Goal: Entertainment & Leisure: Browse casually

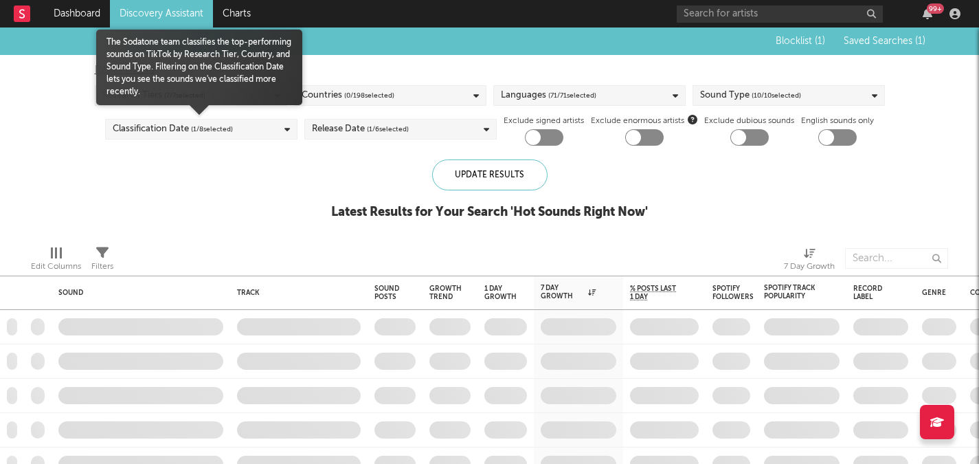
click at [172, 126] on div "Classification Date ( 1 / 8 selected)" at bounding box center [173, 129] width 120 height 16
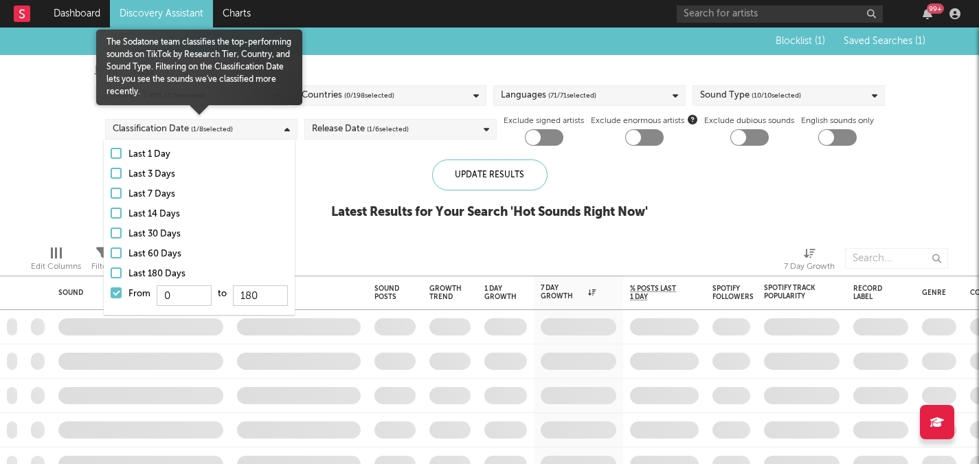
click at [118, 293] on div at bounding box center [116, 292] width 11 height 11
click at [111, 293] on input "From 0 to 180" at bounding box center [111, 297] width 0 height 22
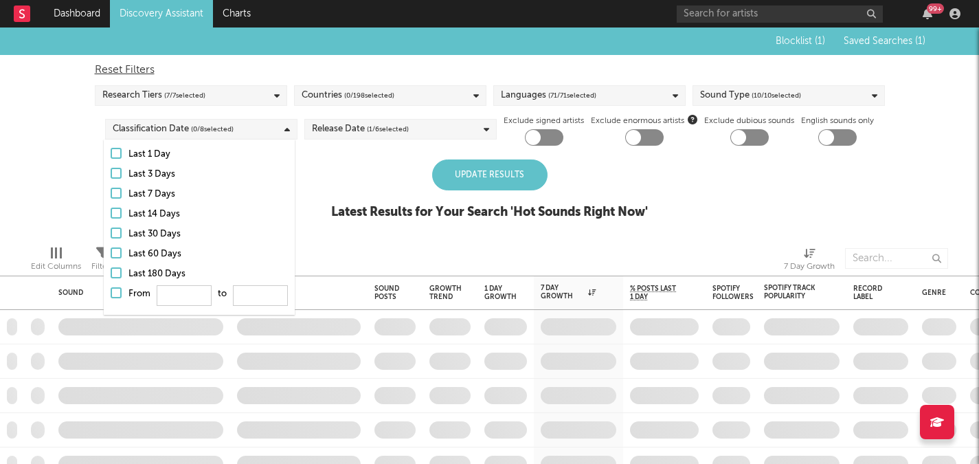
drag, startPoint x: 307, startPoint y: 203, endPoint x: 330, endPoint y: 193, distance: 24.6
click at [308, 202] on div "Blocklist ( 1 ) Saved Searches ( 1 ) Reset Filters Research Tiers ( 7 / 7 selec…" at bounding box center [489, 130] width 979 height 207
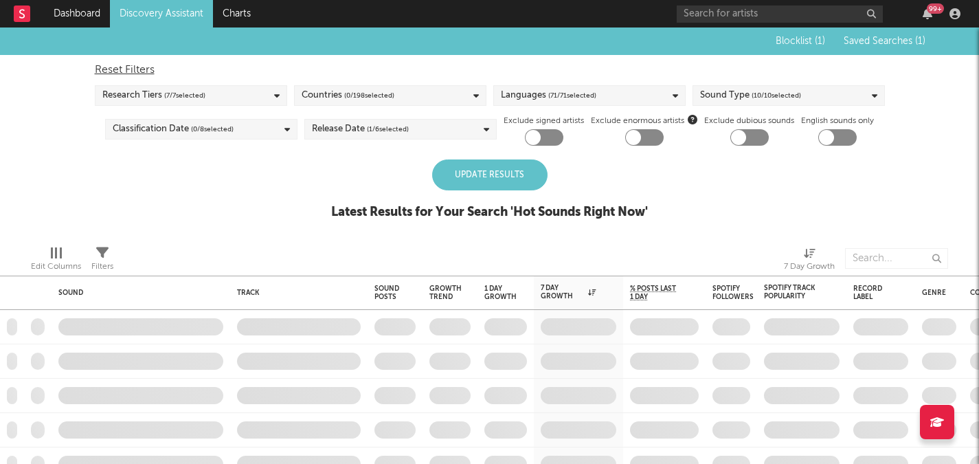
click at [507, 173] on div "Update Results" at bounding box center [489, 174] width 115 height 31
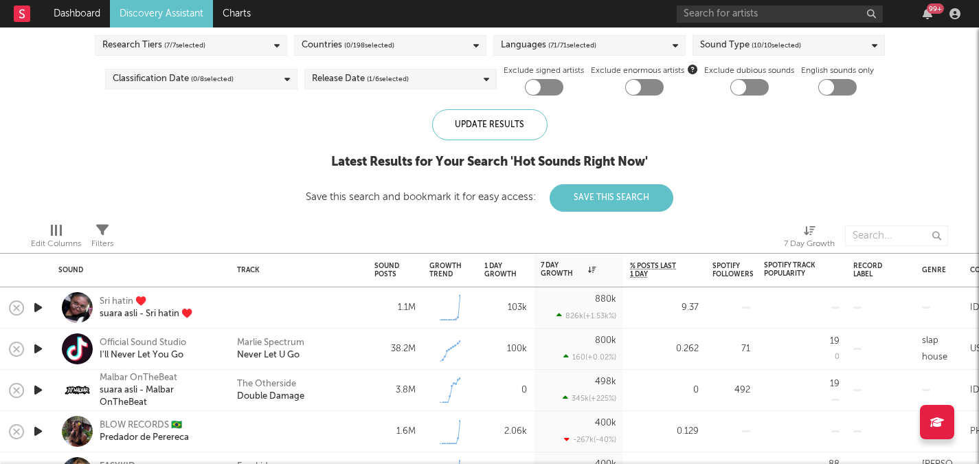
click at [36, 306] on icon "button" at bounding box center [38, 307] width 14 height 17
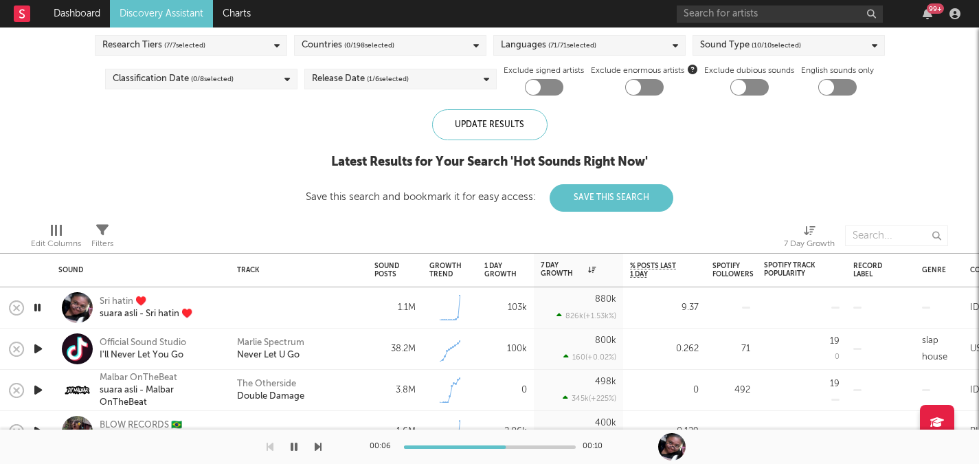
click at [37, 346] on icon "button" at bounding box center [38, 348] width 14 height 17
click at [41, 389] on icon "button" at bounding box center [38, 389] width 14 height 17
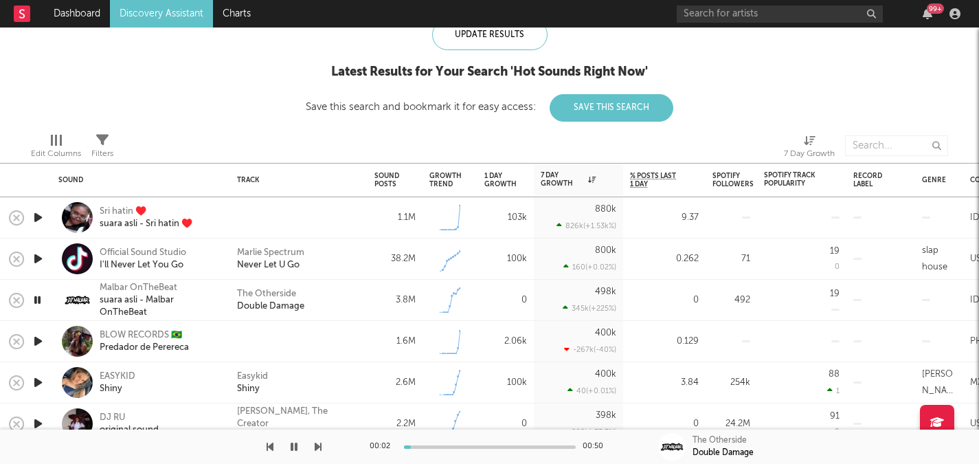
click at [37, 341] on icon "button" at bounding box center [38, 340] width 14 height 17
click at [32, 378] on icon "button" at bounding box center [38, 382] width 14 height 17
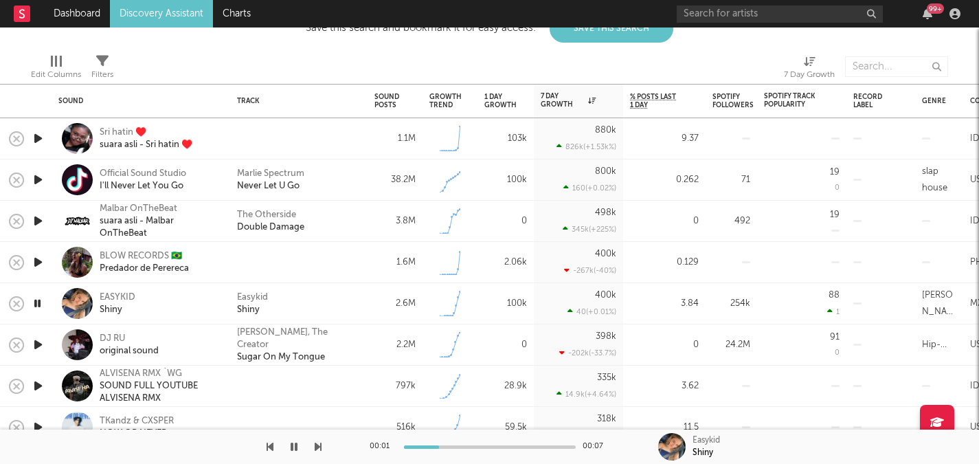
click at [36, 341] on icon "button" at bounding box center [38, 344] width 14 height 17
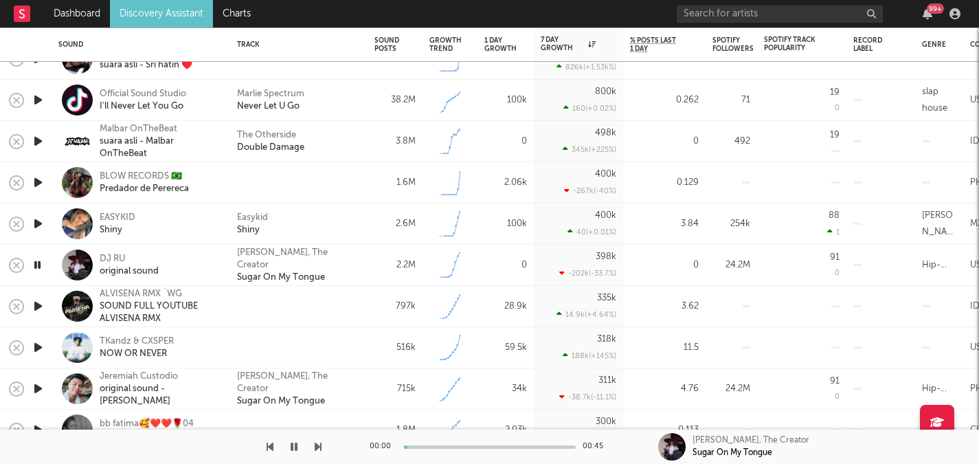
click at [38, 306] on icon "button" at bounding box center [38, 305] width 14 height 17
click at [35, 348] on icon "button" at bounding box center [38, 347] width 14 height 17
click at [128, 354] on div "NOW OR NEVER" at bounding box center [137, 354] width 74 height 12
click at [291, 444] on icon "button" at bounding box center [294, 446] width 7 height 11
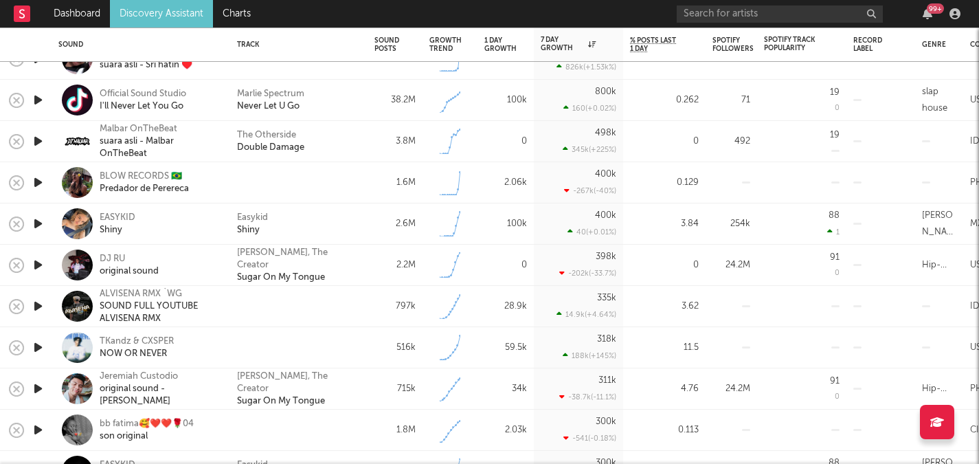
click at [38, 223] on icon "button" at bounding box center [38, 223] width 14 height 17
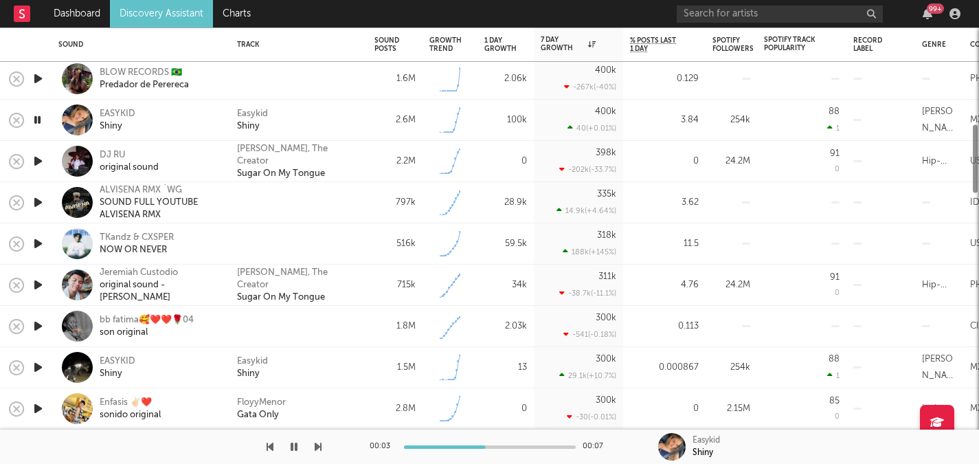
click at [36, 245] on icon "button" at bounding box center [38, 243] width 14 height 17
click at [32, 288] on icon "button" at bounding box center [38, 284] width 14 height 17
click at [34, 322] on icon "button" at bounding box center [38, 325] width 14 height 17
click at [39, 369] on icon "button" at bounding box center [38, 367] width 14 height 17
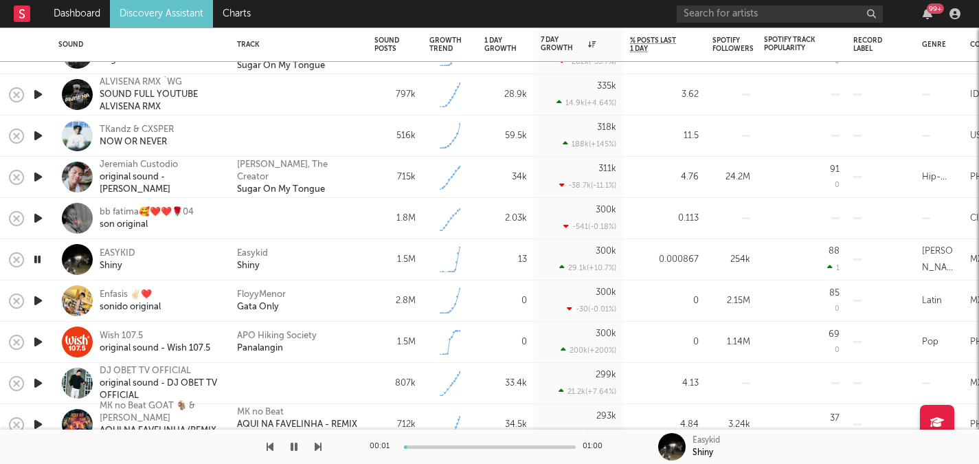
click at [38, 298] on icon "button" at bounding box center [38, 300] width 14 height 17
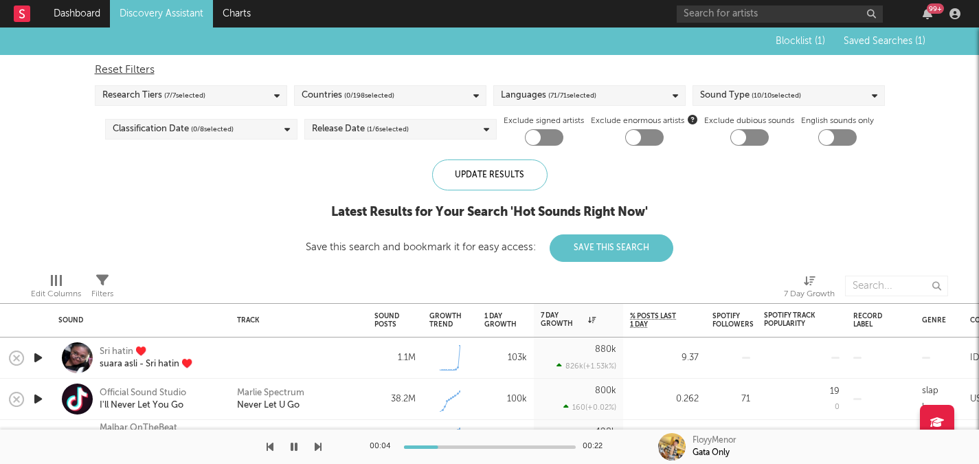
click at [341, 99] on div "Countries ( 0 / 198 selected)" at bounding box center [348, 95] width 93 height 16
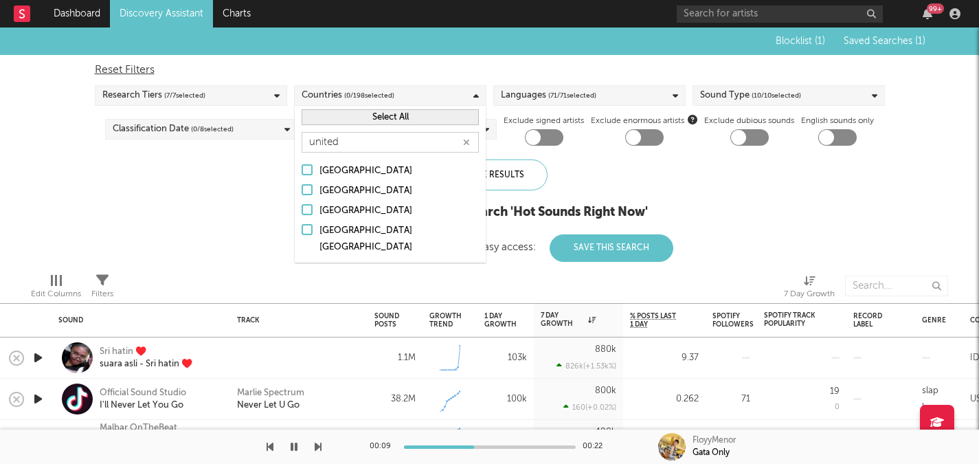
type input "united"
click at [353, 188] on div "[GEOGRAPHIC_DATA]" at bounding box center [398, 191] width 159 height 16
click at [302, 188] on input "[GEOGRAPHIC_DATA]" at bounding box center [302, 191] width 0 height 16
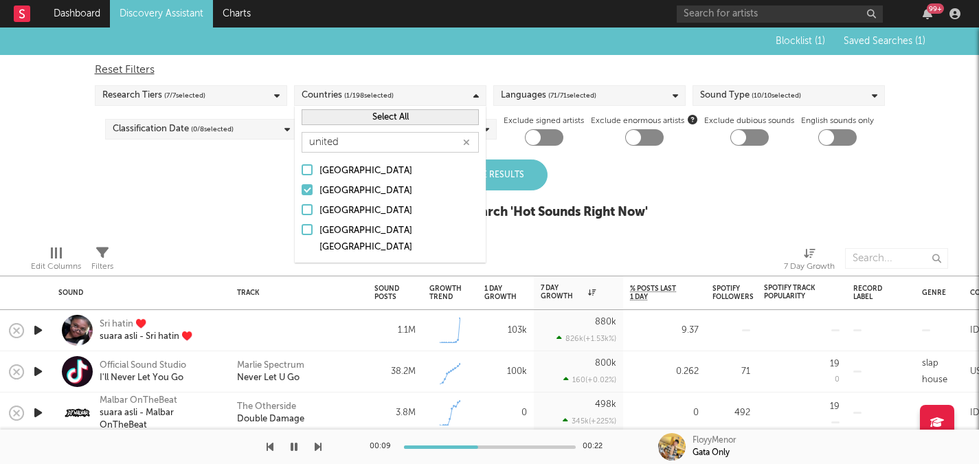
click at [349, 223] on div "[GEOGRAPHIC_DATA] [GEOGRAPHIC_DATA]" at bounding box center [398, 239] width 159 height 33
click at [302, 223] on input "[GEOGRAPHIC_DATA] [GEOGRAPHIC_DATA]" at bounding box center [302, 239] width 0 height 33
click at [349, 223] on div "[GEOGRAPHIC_DATA] [GEOGRAPHIC_DATA]" at bounding box center [398, 239] width 159 height 33
click at [302, 223] on input "[GEOGRAPHIC_DATA] [GEOGRAPHIC_DATA]" at bounding box center [302, 239] width 0 height 33
click at [349, 208] on div "[GEOGRAPHIC_DATA]" at bounding box center [398, 211] width 159 height 16
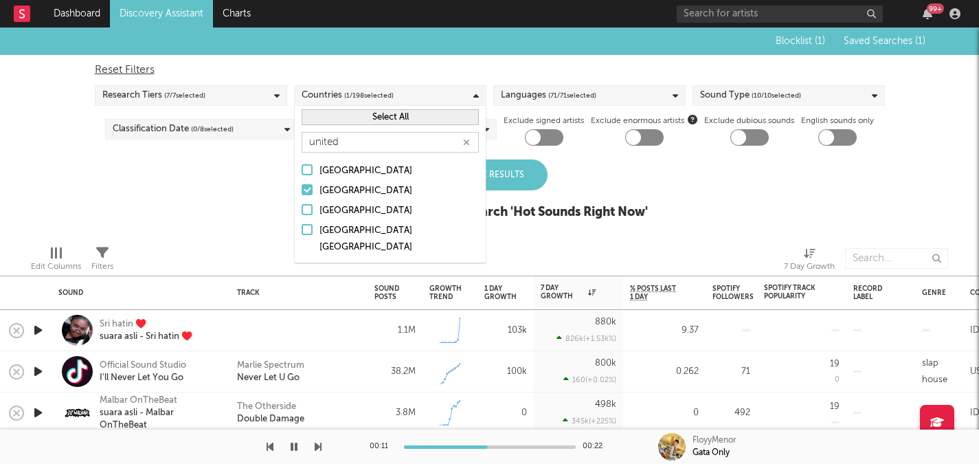
click at [302, 208] on input "[GEOGRAPHIC_DATA]" at bounding box center [302, 211] width 0 height 16
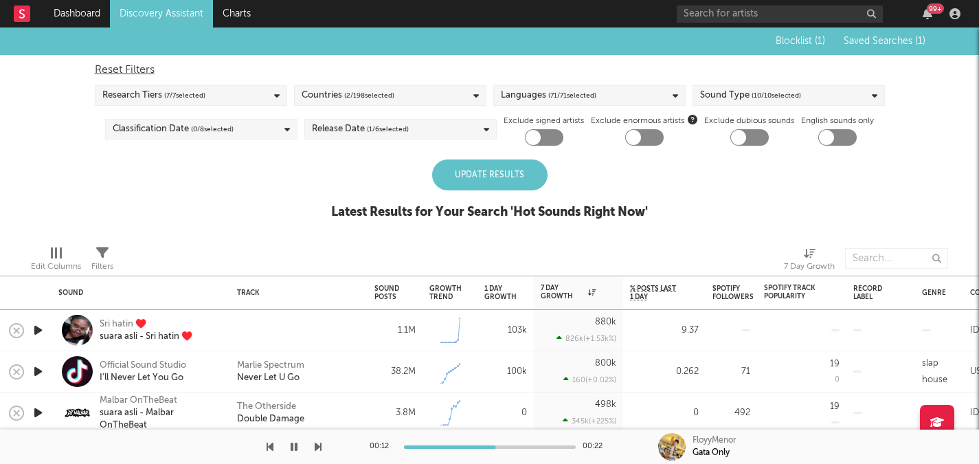
click at [504, 174] on div "Update Results" at bounding box center [489, 174] width 115 height 31
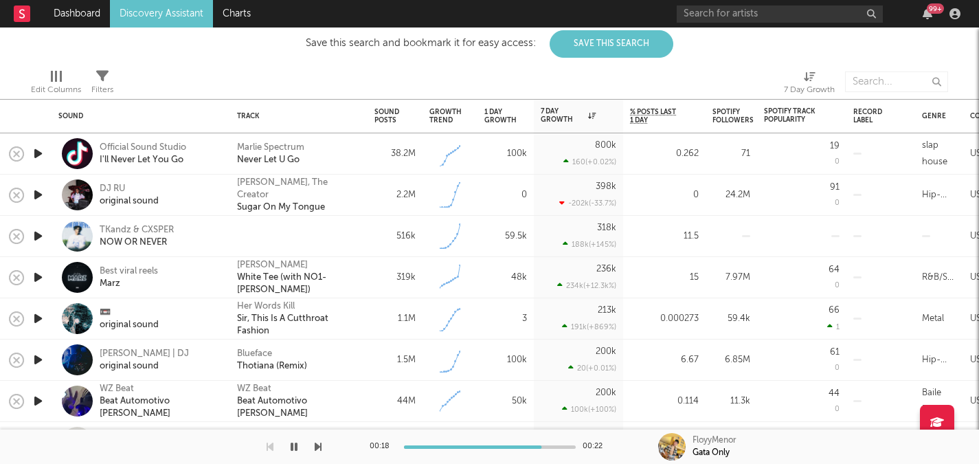
click at [44, 192] on icon "button" at bounding box center [38, 194] width 14 height 17
click at [44, 243] on icon "button" at bounding box center [38, 235] width 14 height 17
click at [47, 280] on div at bounding box center [37, 277] width 27 height 41
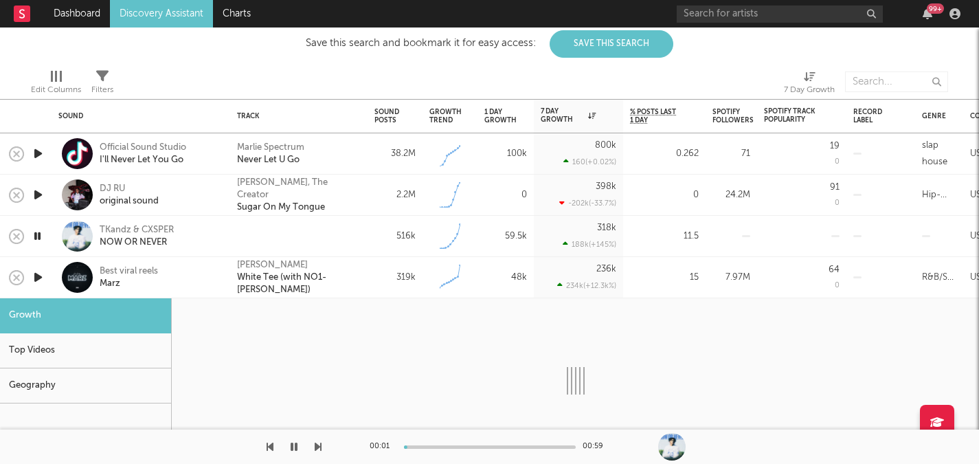
click at [46, 279] on div at bounding box center [37, 277] width 27 height 41
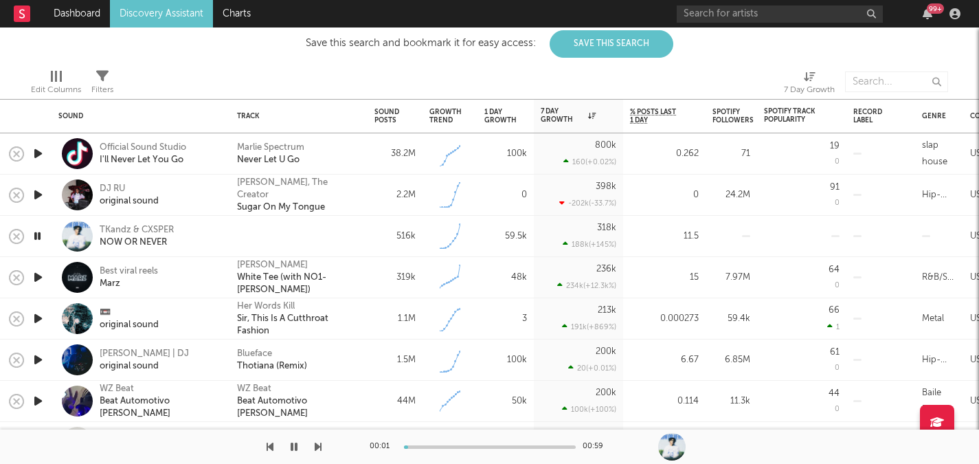
click at [41, 277] on icon "button" at bounding box center [38, 277] width 14 height 17
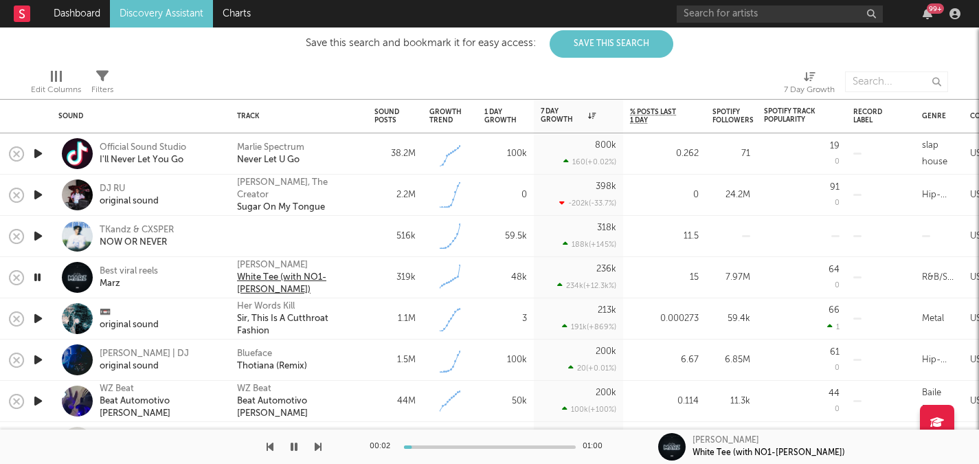
click at [293, 278] on div "White Tee (with NO1-[PERSON_NAME])" at bounding box center [299, 283] width 124 height 25
click at [109, 276] on div "Best viral reels" at bounding box center [129, 271] width 58 height 12
click at [38, 282] on icon "button" at bounding box center [37, 277] width 13 height 17
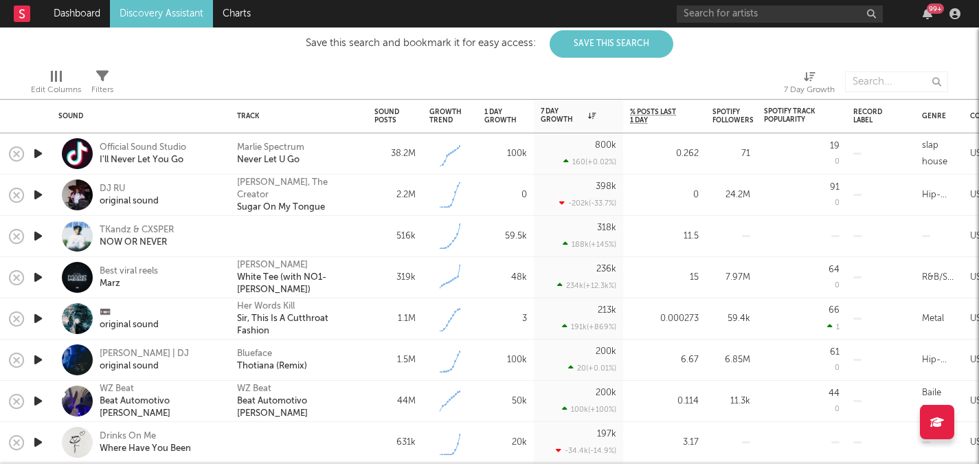
click at [35, 318] on icon "button" at bounding box center [38, 318] width 14 height 17
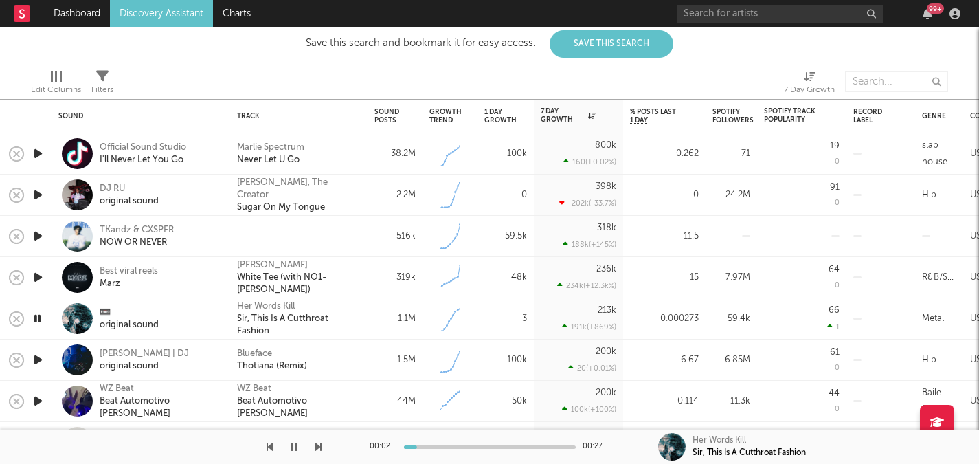
click at [38, 355] on icon "button" at bounding box center [38, 359] width 14 height 17
click at [34, 402] on icon "button" at bounding box center [38, 400] width 14 height 17
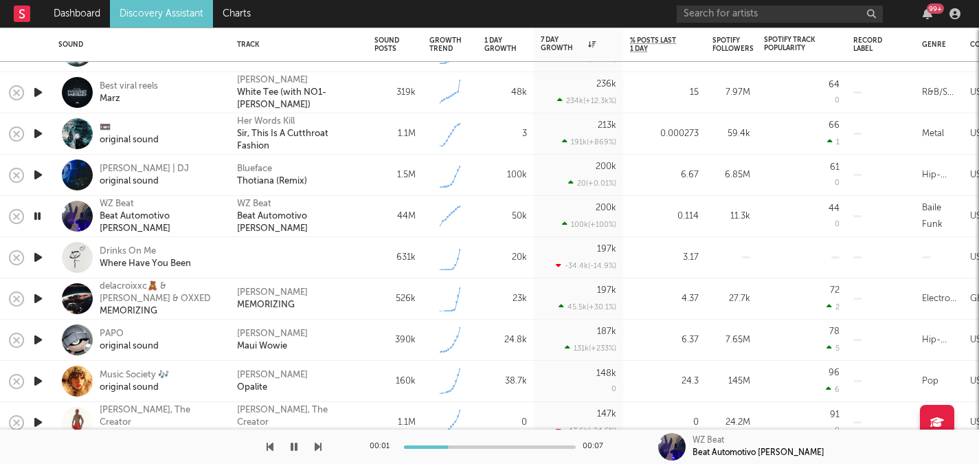
click at [41, 256] on icon "button" at bounding box center [38, 257] width 14 height 17
click at [36, 296] on icon "button" at bounding box center [38, 298] width 14 height 17
click at [38, 343] on icon "button" at bounding box center [38, 339] width 14 height 17
click at [40, 379] on icon "button" at bounding box center [38, 380] width 14 height 17
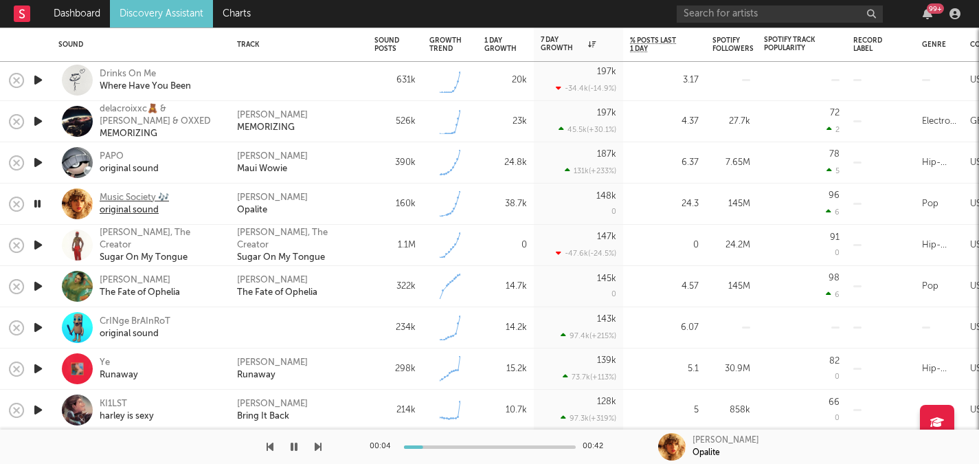
click at [139, 199] on div "Music Society 🎶" at bounding box center [134, 198] width 69 height 12
click at [35, 203] on icon "button" at bounding box center [37, 203] width 13 height 17
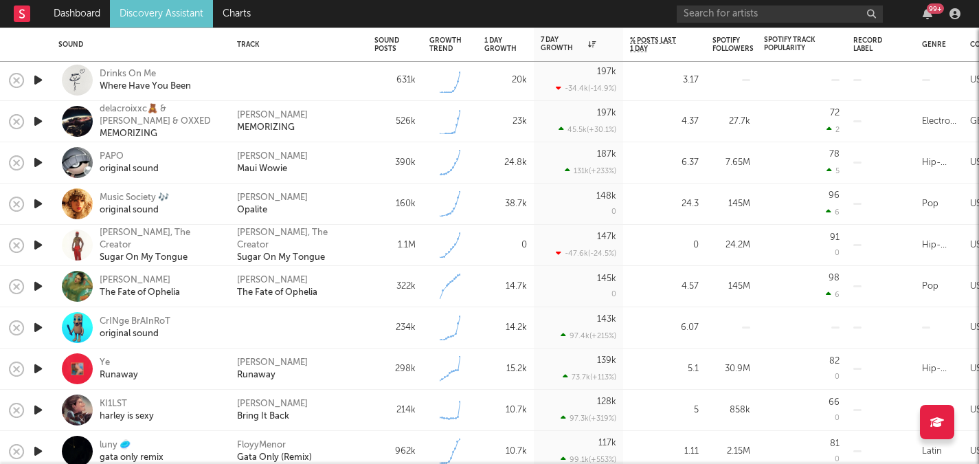
click at [89, 293] on div at bounding box center [77, 286] width 31 height 31
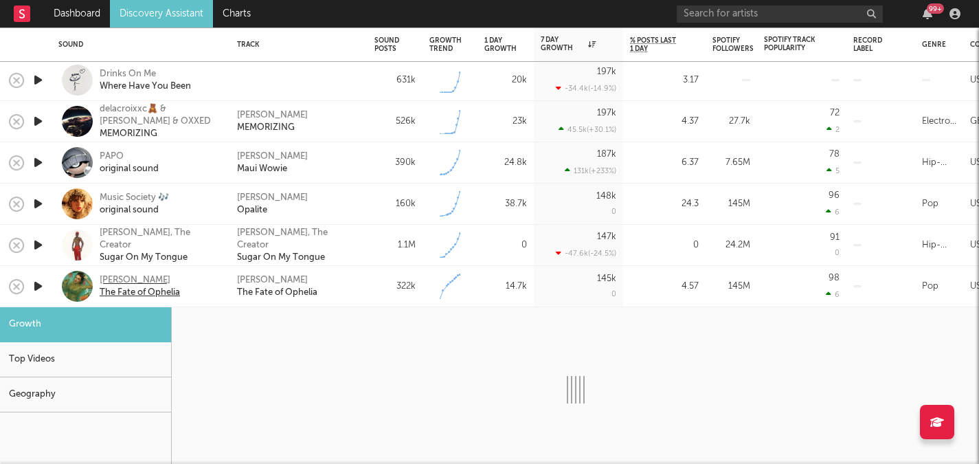
click at [103, 294] on div "The Fate of Ophelia" at bounding box center [140, 292] width 80 height 12
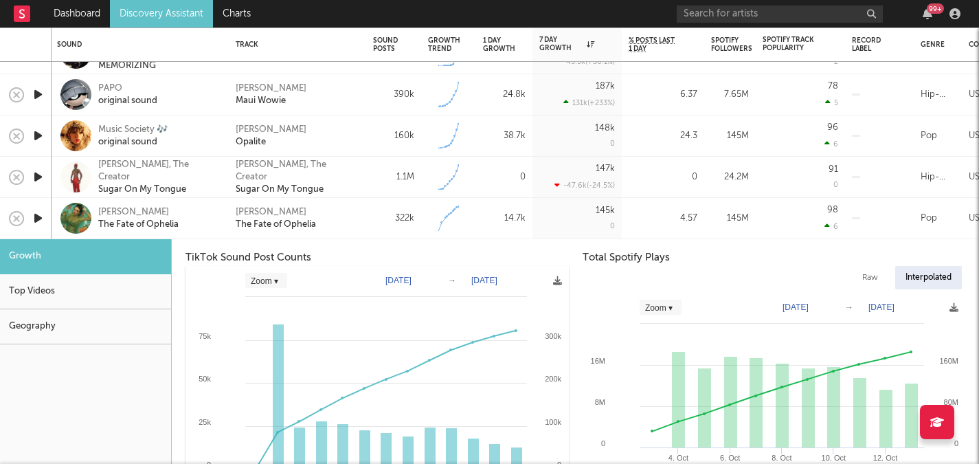
click at [205, 214] on div "[PERSON_NAME] The Fate of [PERSON_NAME]" at bounding box center [158, 218] width 120 height 25
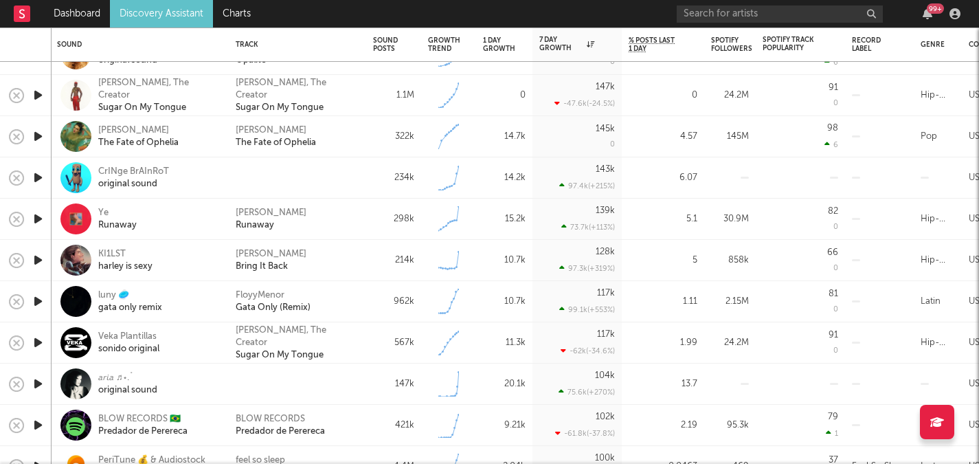
click at [38, 180] on icon "button" at bounding box center [38, 177] width 14 height 17
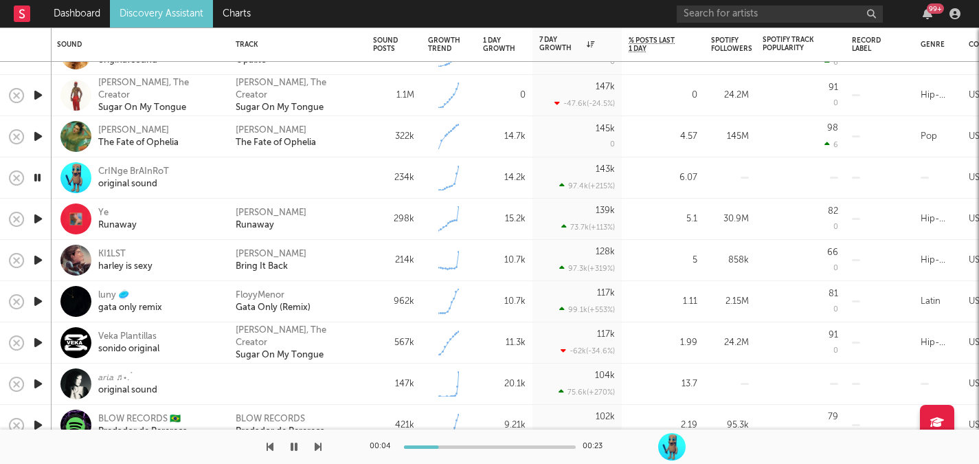
click at [38, 178] on icon "button" at bounding box center [37, 177] width 13 height 17
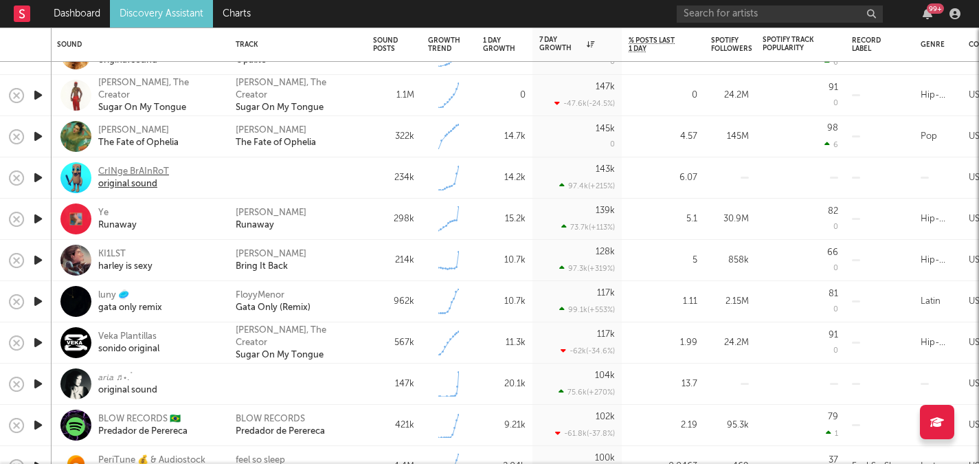
click at [126, 178] on div "original sound" at bounding box center [133, 184] width 71 height 12
click at [39, 216] on icon "button" at bounding box center [38, 218] width 14 height 17
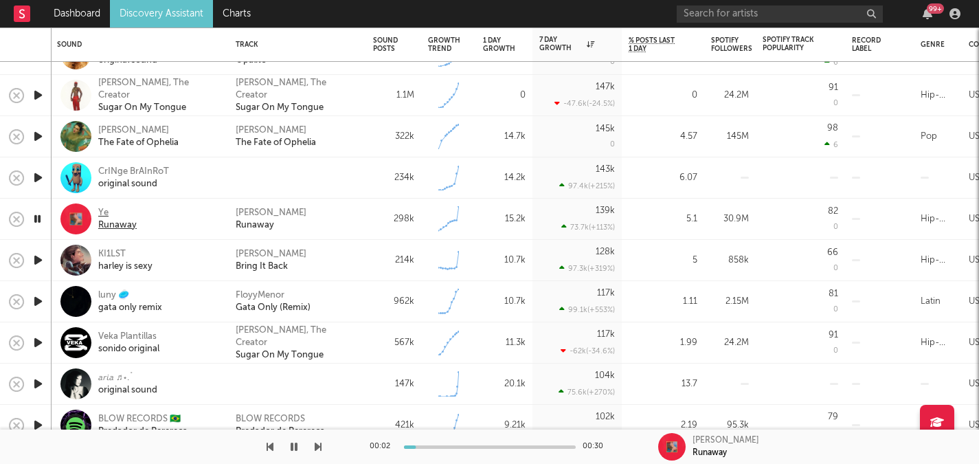
click at [105, 220] on div "Runaway" at bounding box center [117, 225] width 38 height 12
click at [40, 258] on icon "button" at bounding box center [38, 259] width 14 height 17
click at [38, 265] on icon "button" at bounding box center [37, 259] width 13 height 17
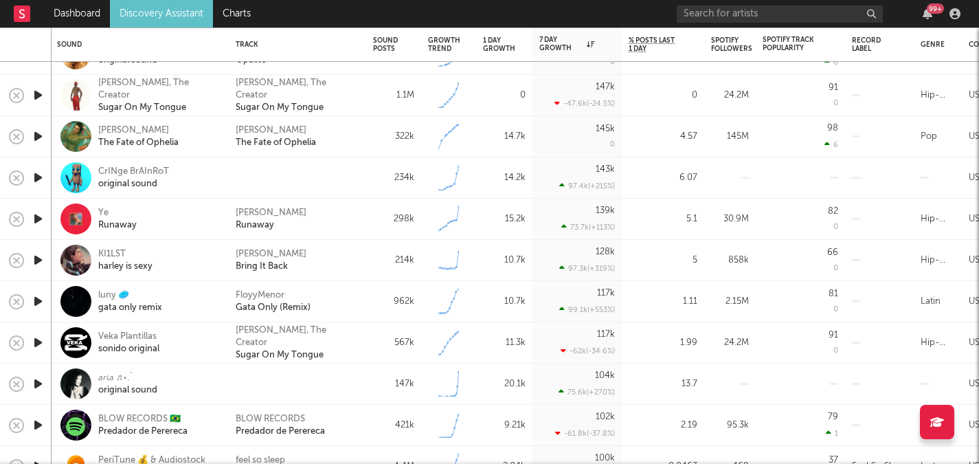
click at [39, 292] on div at bounding box center [37, 301] width 27 height 41
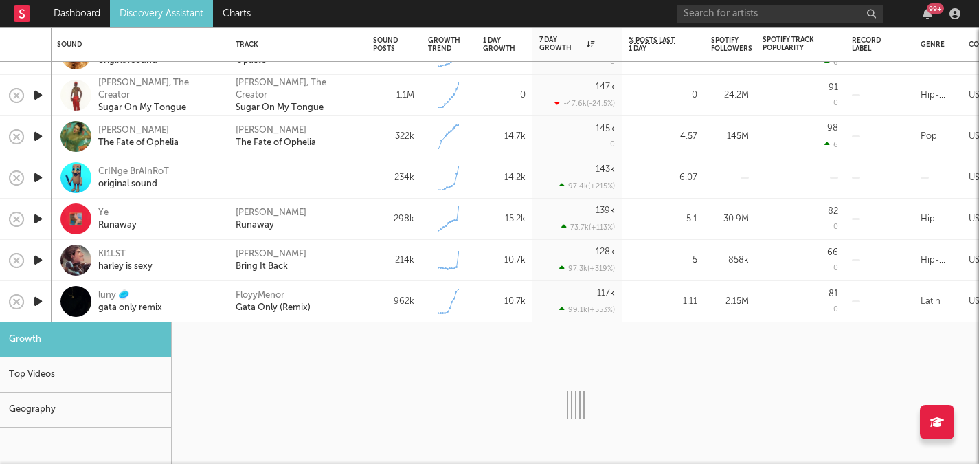
click at [42, 304] on icon "button" at bounding box center [38, 301] width 14 height 17
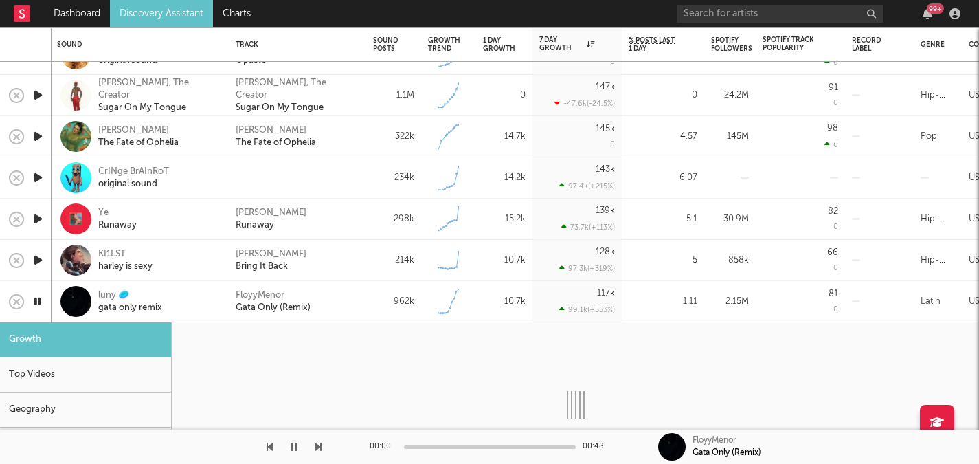
click at [45, 318] on div at bounding box center [37, 301] width 27 height 41
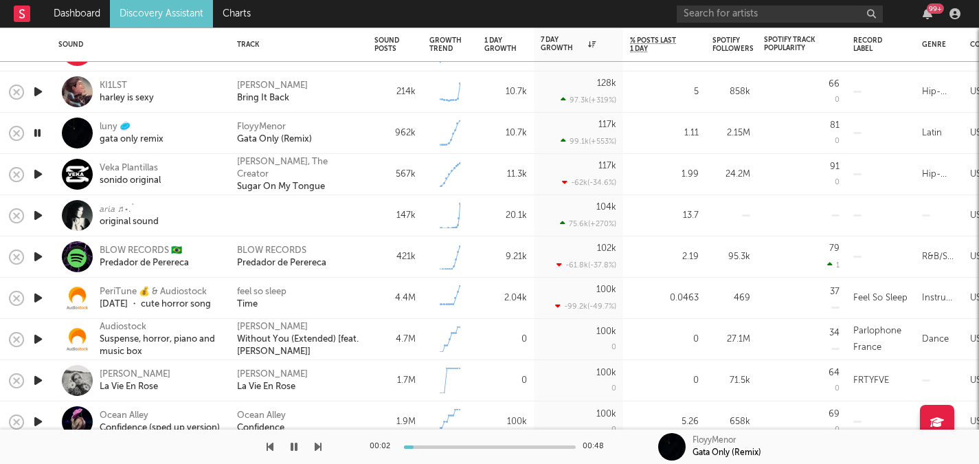
click at [37, 212] on icon "button" at bounding box center [38, 215] width 14 height 17
click at [37, 212] on icon "button" at bounding box center [37, 215] width 13 height 17
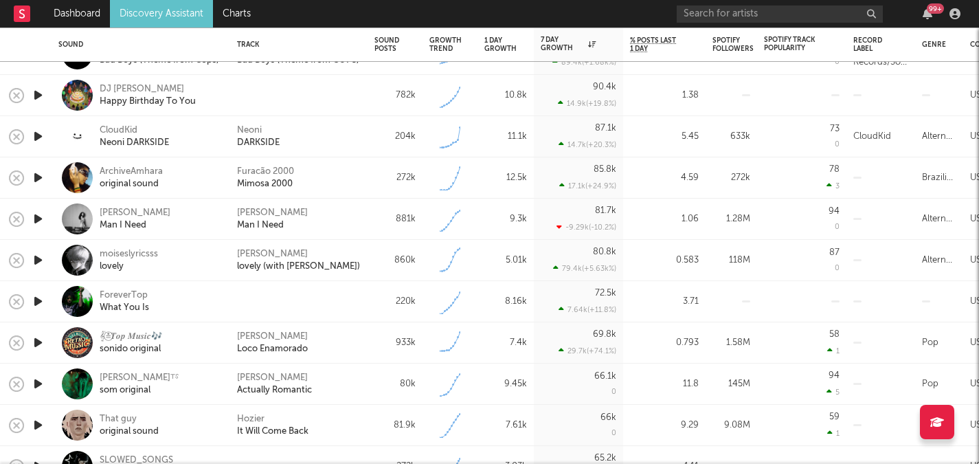
click at [36, 139] on icon "button" at bounding box center [38, 136] width 14 height 17
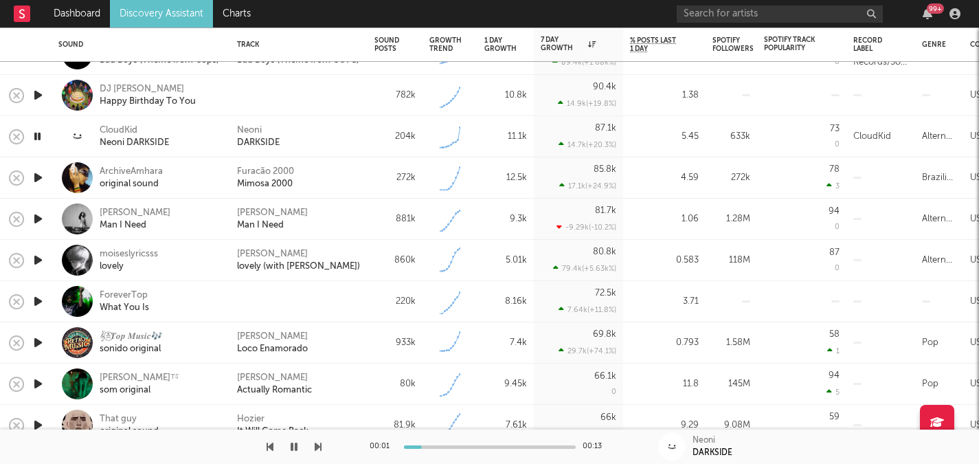
click at [36, 139] on icon "button" at bounding box center [37, 136] width 13 height 17
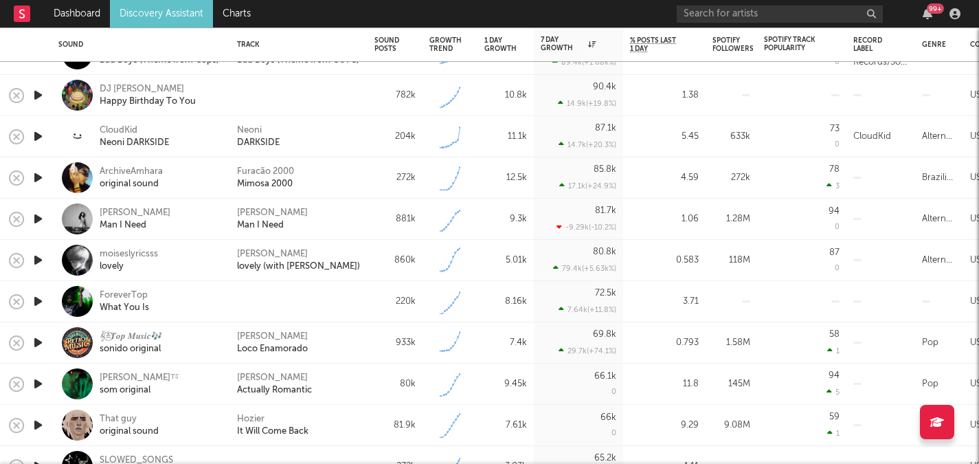
click at [35, 424] on icon "button" at bounding box center [38, 424] width 14 height 17
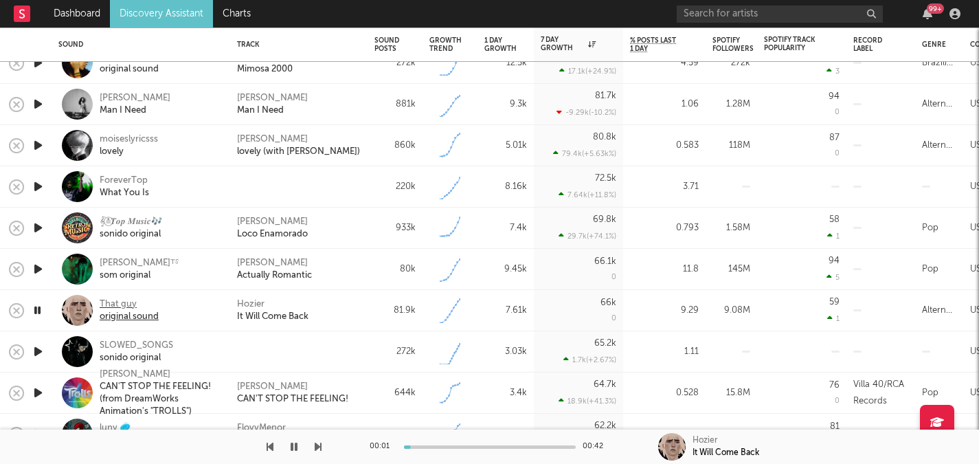
click at [117, 307] on div "That guy" at bounding box center [129, 304] width 59 height 12
click at [292, 451] on icon "button" at bounding box center [294, 446] width 7 height 11
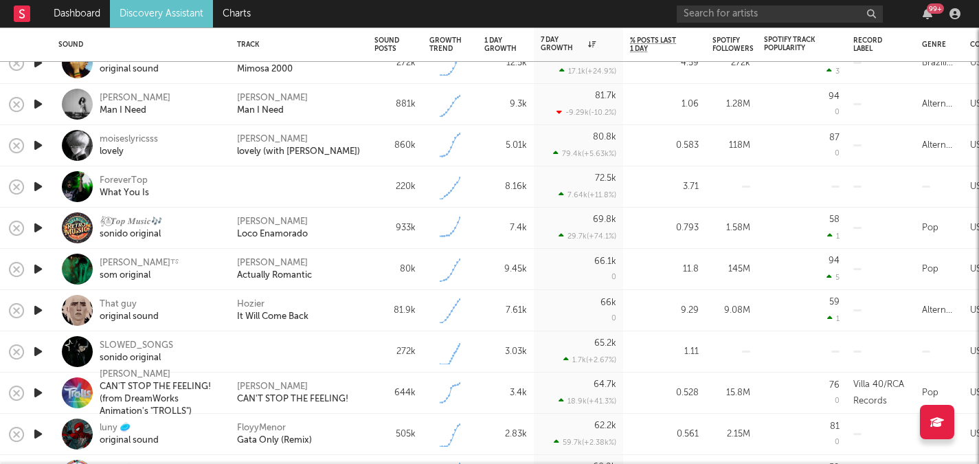
click at [38, 269] on icon "button" at bounding box center [38, 268] width 14 height 17
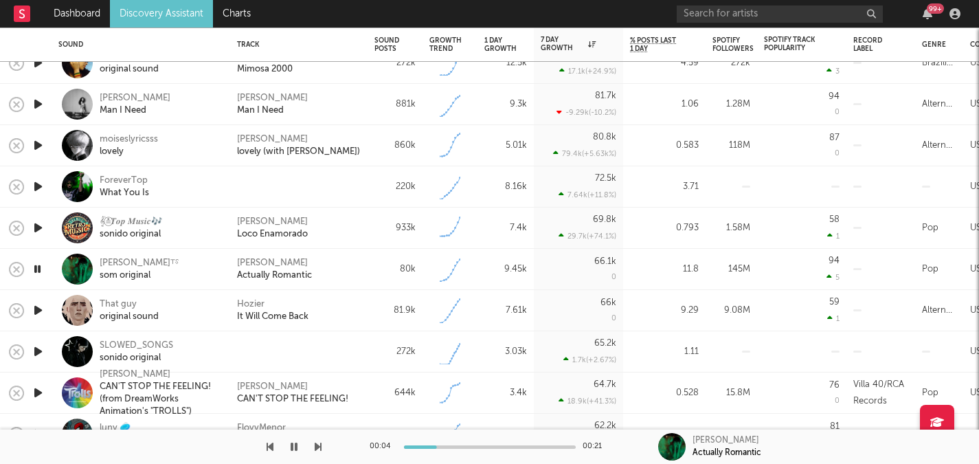
click at [36, 306] on icon "button" at bounding box center [38, 310] width 14 height 17
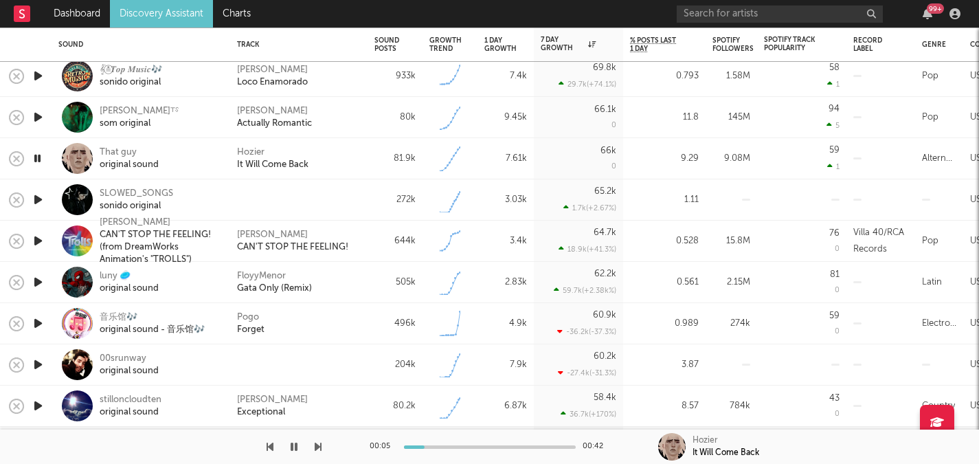
click at [37, 321] on icon "button" at bounding box center [38, 323] width 14 height 17
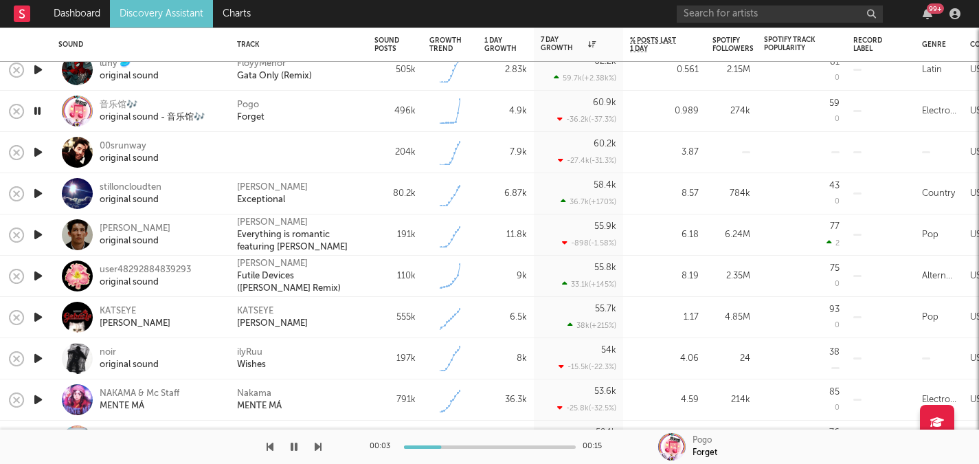
click at [37, 313] on icon "button" at bounding box center [38, 316] width 14 height 17
click at [37, 313] on icon "button" at bounding box center [37, 316] width 13 height 17
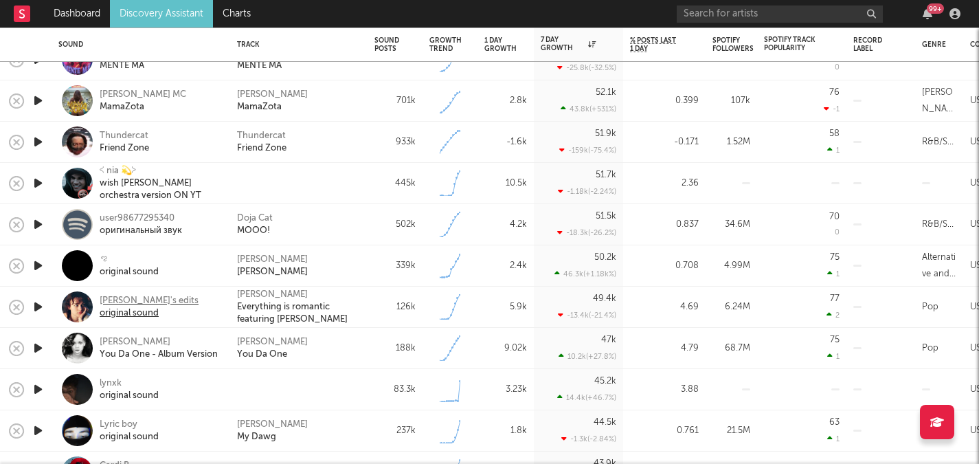
click at [117, 304] on div "[PERSON_NAME]'s edits" at bounding box center [149, 301] width 99 height 12
